Goal: Ask a question: Seek information or help from site administrators or community

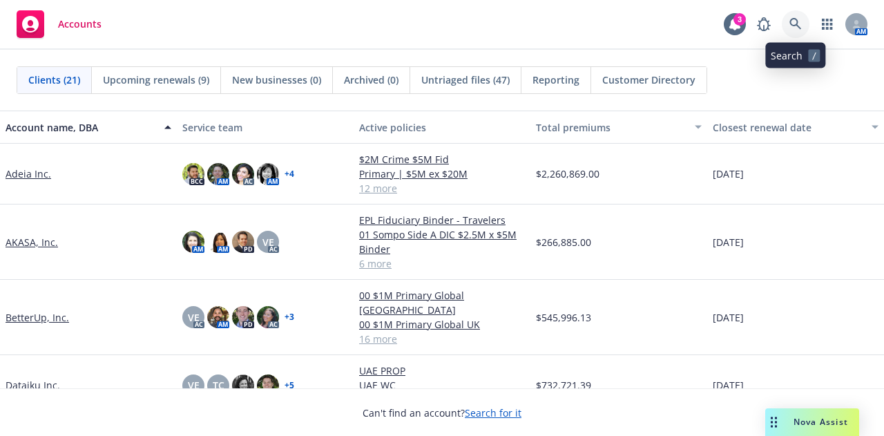
click at [791, 27] on icon at bounding box center [795, 24] width 12 height 12
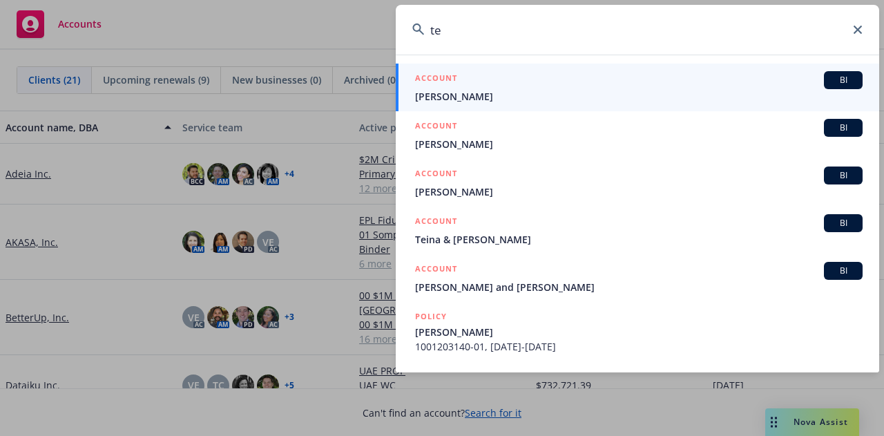
type input "t"
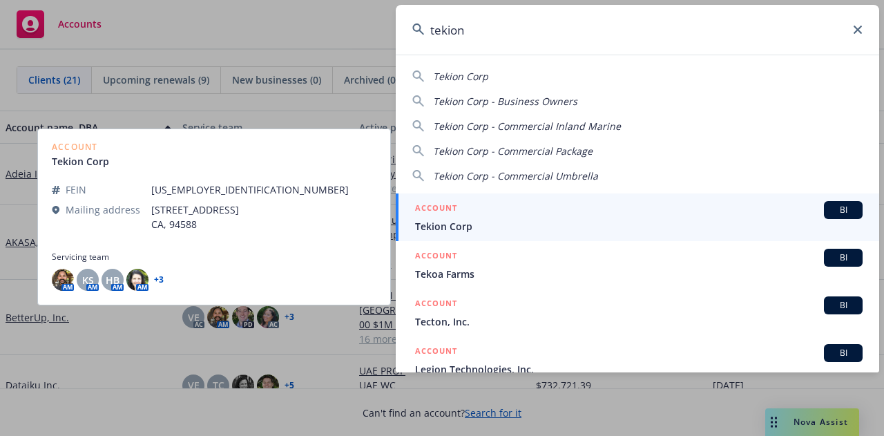
type input "tekion"
click at [692, 236] on link "ACCOUNT BI Tekion Corp" at bounding box center [637, 217] width 483 height 48
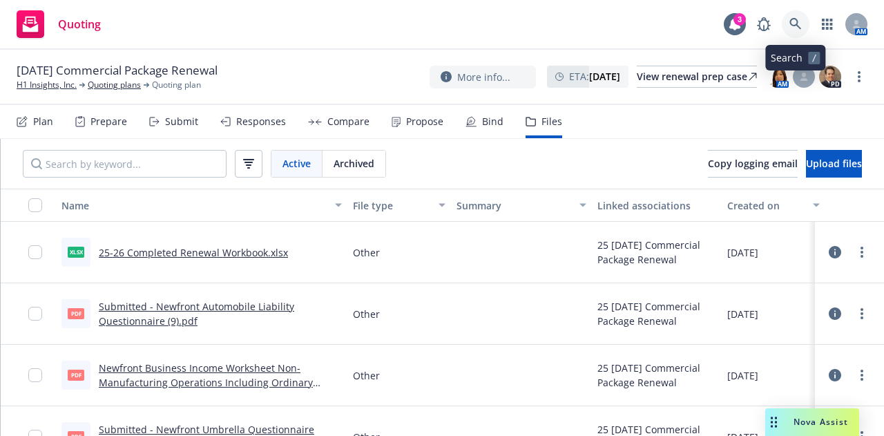
click at [793, 18] on icon at bounding box center [795, 24] width 12 height 12
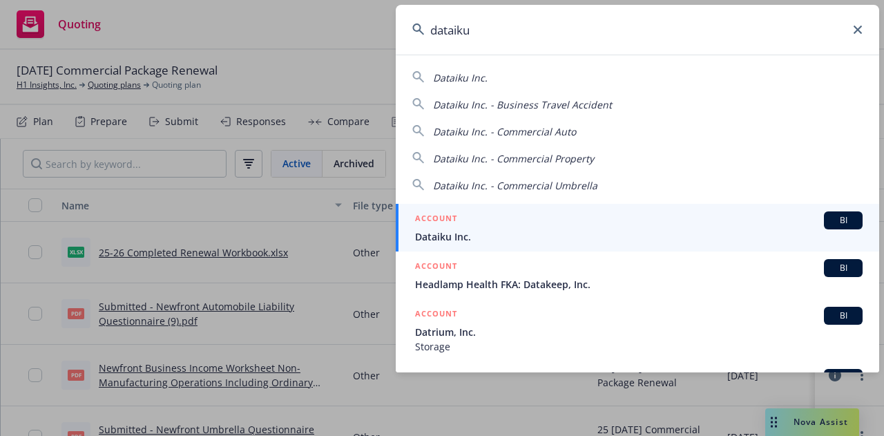
type input "dataiku"
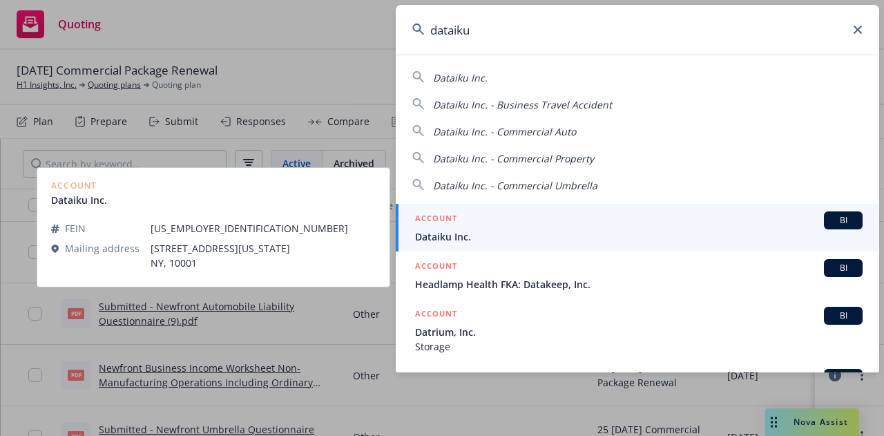
click at [682, 227] on div "ACCOUNT BI" at bounding box center [638, 220] width 447 height 18
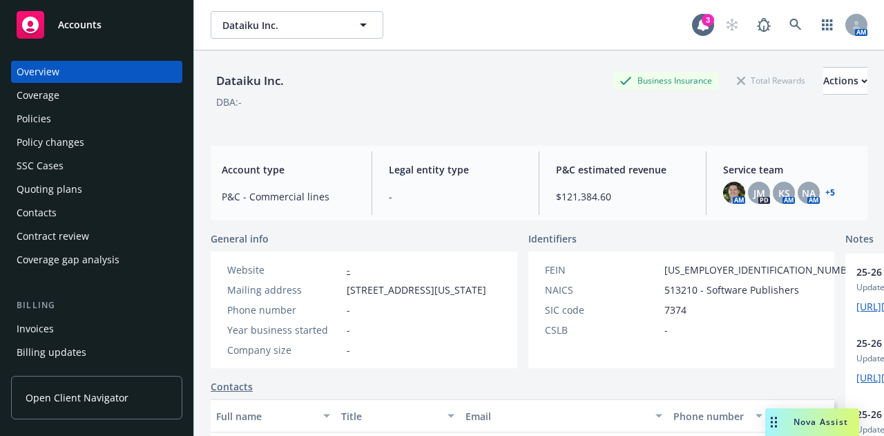
click at [72, 120] on div "Policies" at bounding box center [97, 119] width 160 height 22
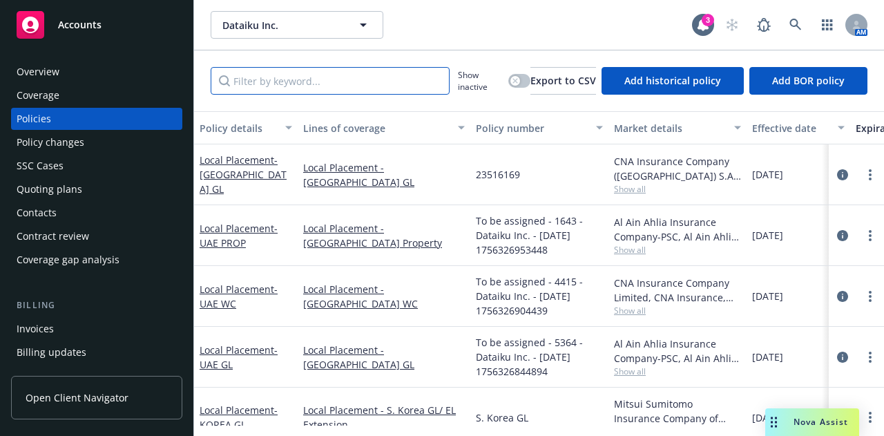
click at [294, 90] on input "Filter by keyword..." at bounding box center [330, 81] width 239 height 28
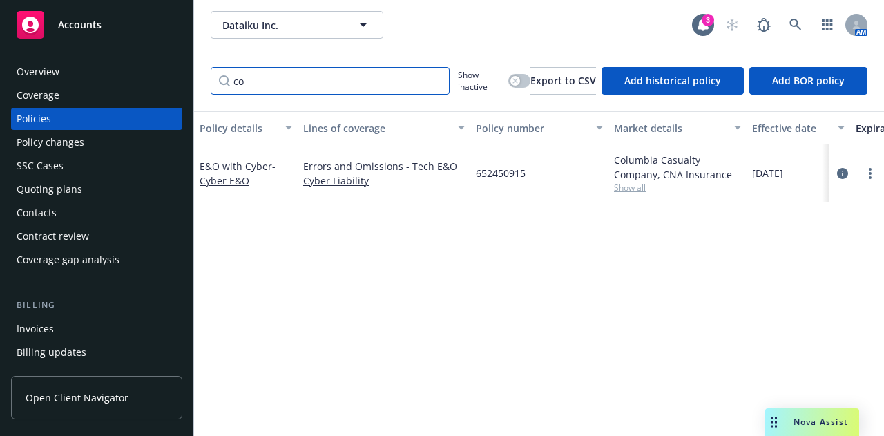
type input "c"
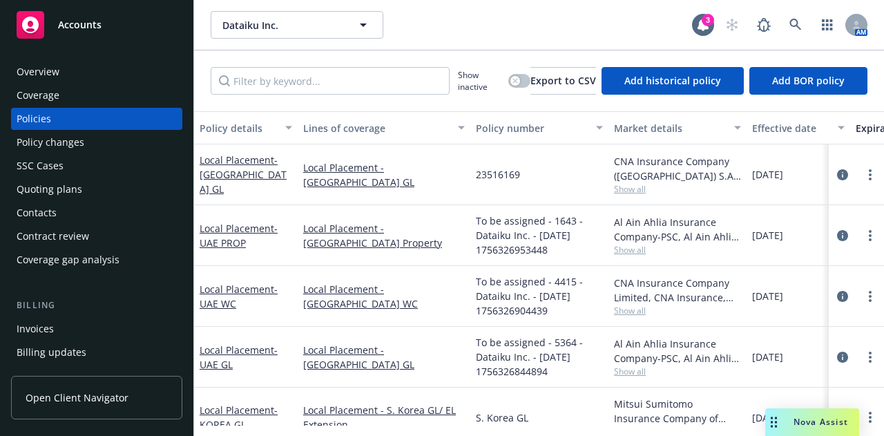
click at [802, 418] on span "Nova Assist" at bounding box center [820, 422] width 55 height 12
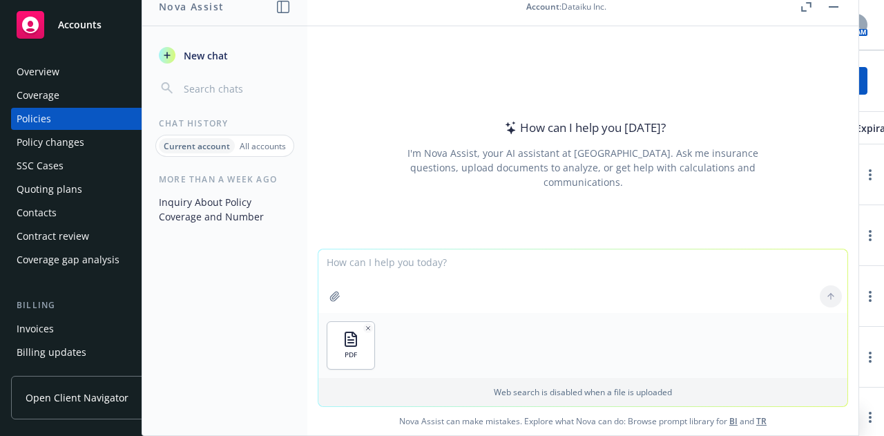
click at [441, 270] on textarea at bounding box center [582, 281] width 529 height 64
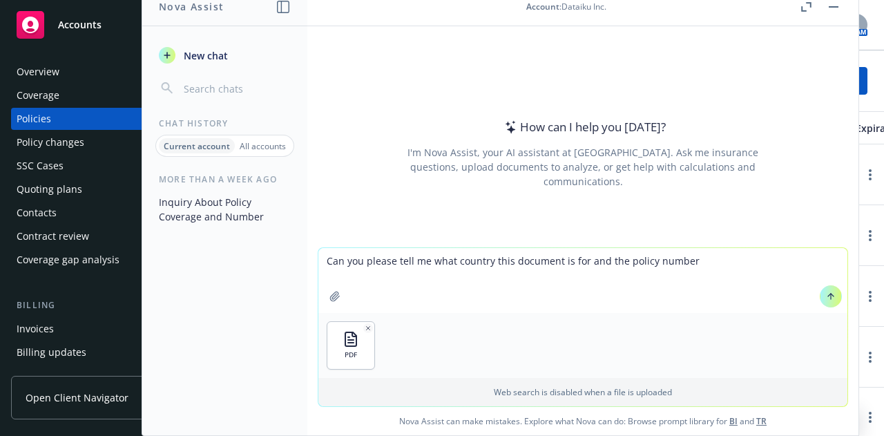
type textarea "Can you please tell me what country this document is for and the policy number?"
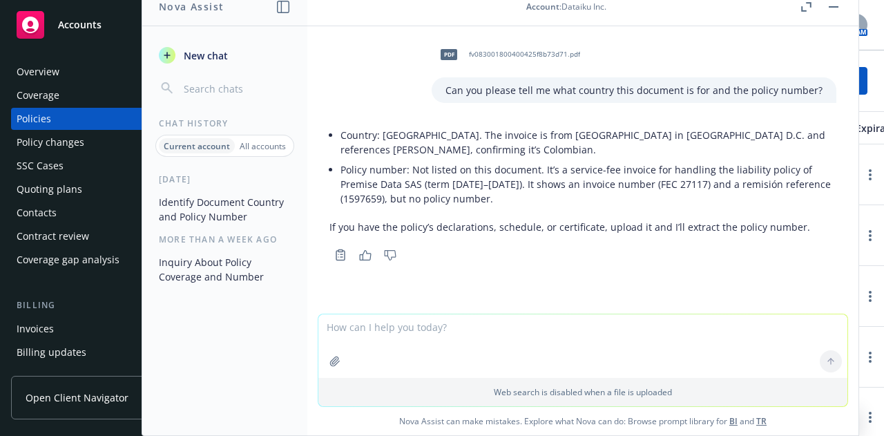
click at [838, 3] on button "button" at bounding box center [833, 7] width 17 height 17
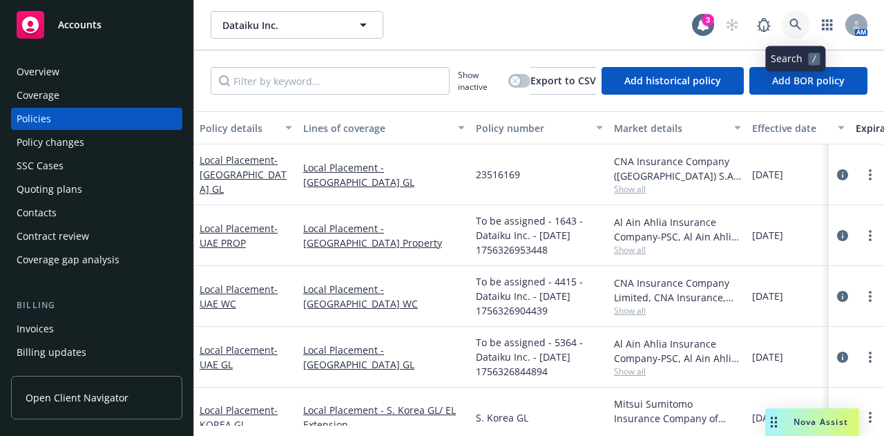
click at [793, 30] on icon at bounding box center [795, 25] width 12 height 12
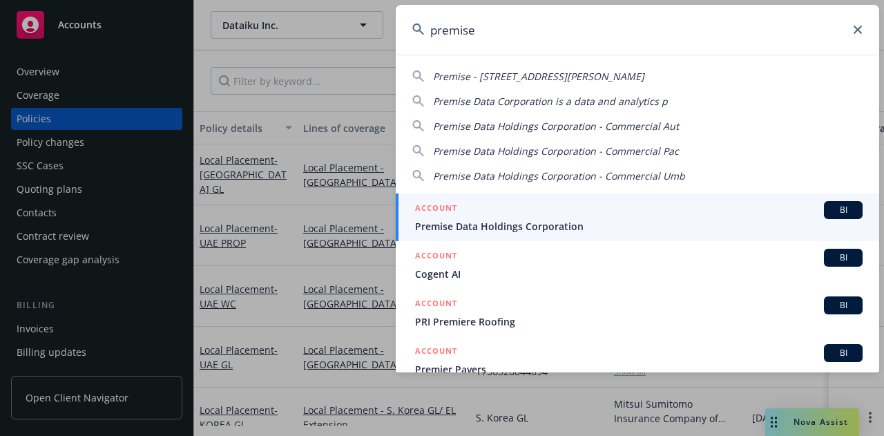
type input "premise"
click at [570, 215] on div "ACCOUNT BI" at bounding box center [638, 210] width 447 height 18
